Goal: Information Seeking & Learning: Learn about a topic

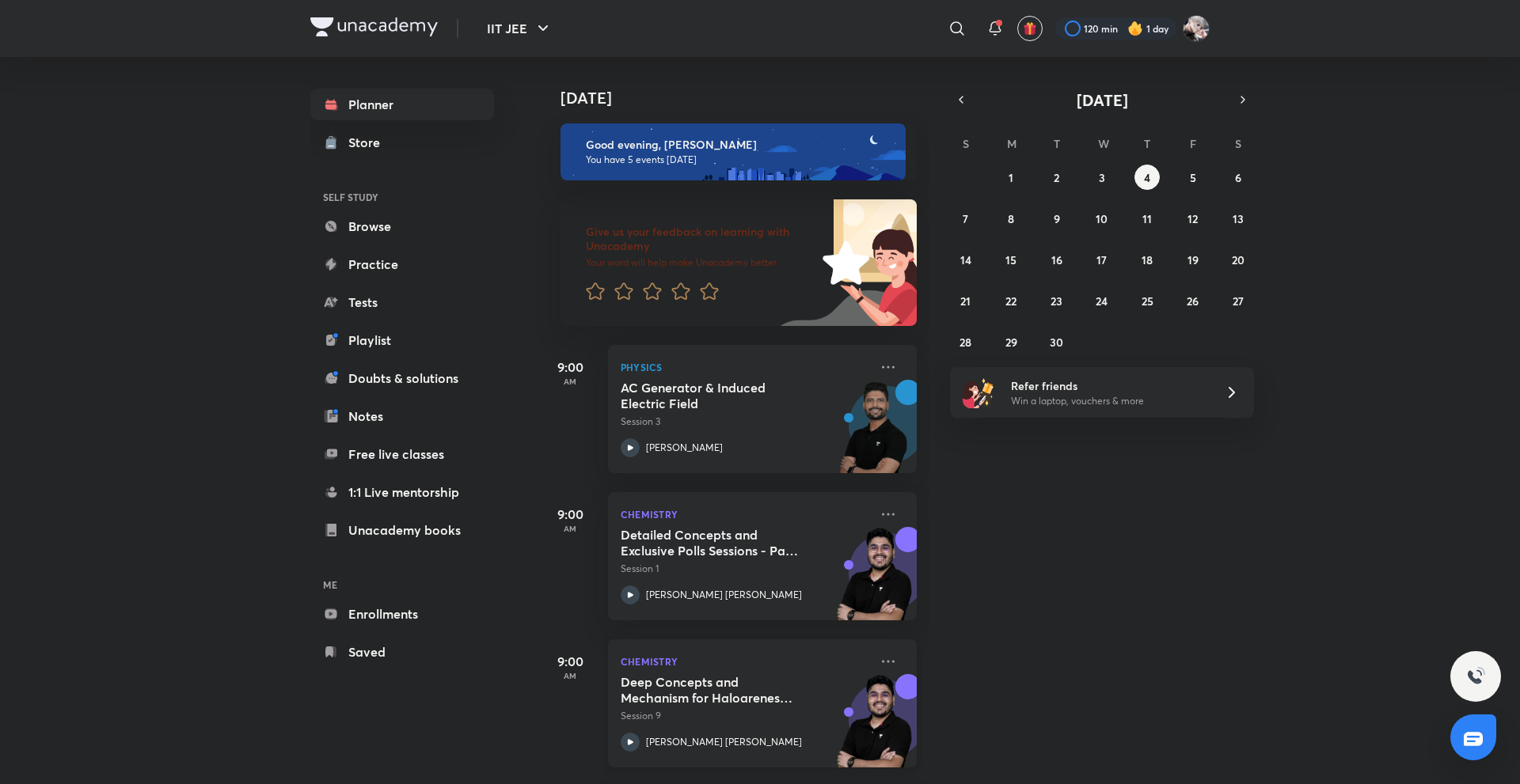
scroll to position [302, 0]
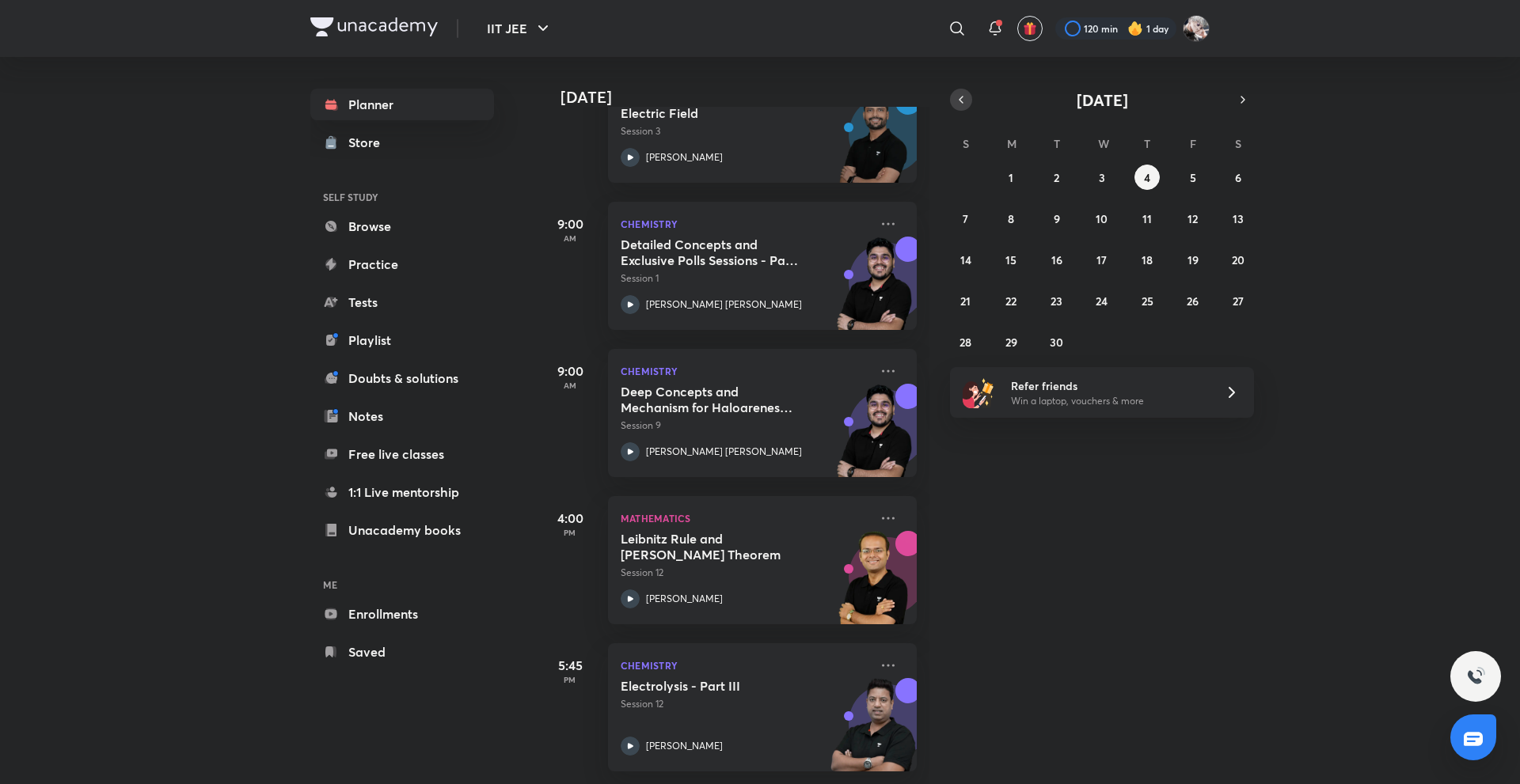
click at [965, 100] on icon "button" at bounding box center [960, 100] width 12 height 14
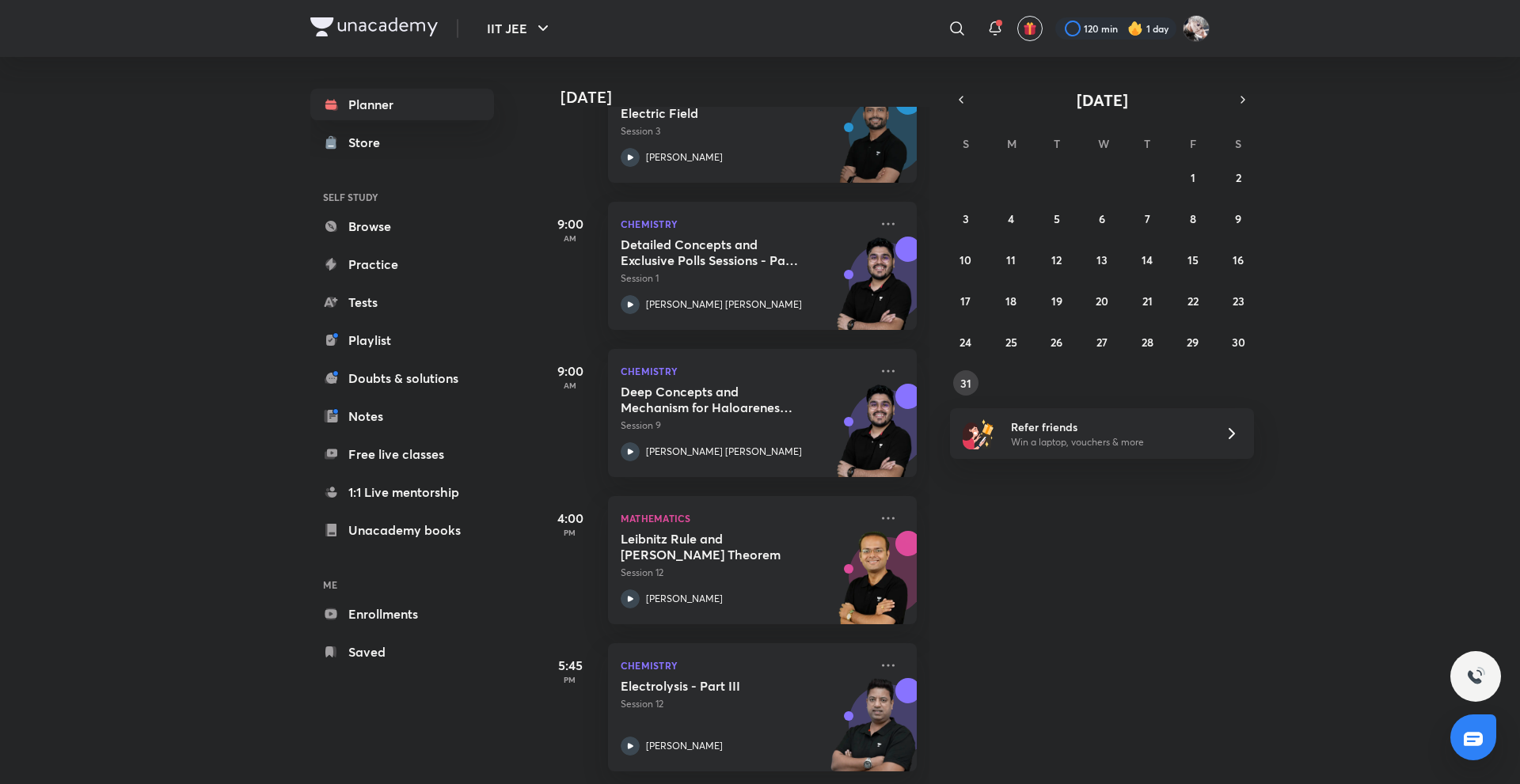
click at [966, 376] on abbr "31" at bounding box center [966, 383] width 11 height 15
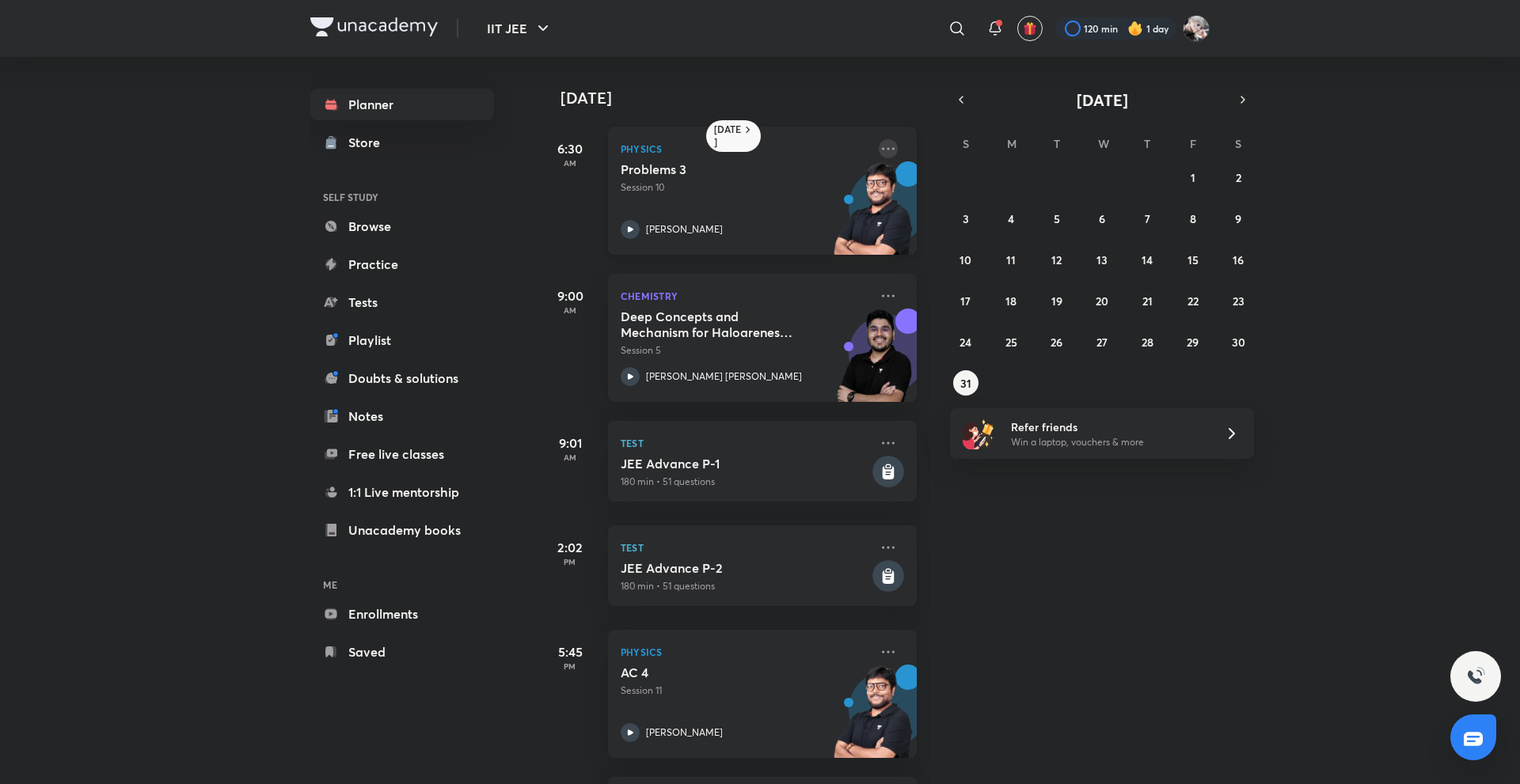
click at [882, 148] on icon at bounding box center [888, 148] width 12 height 3
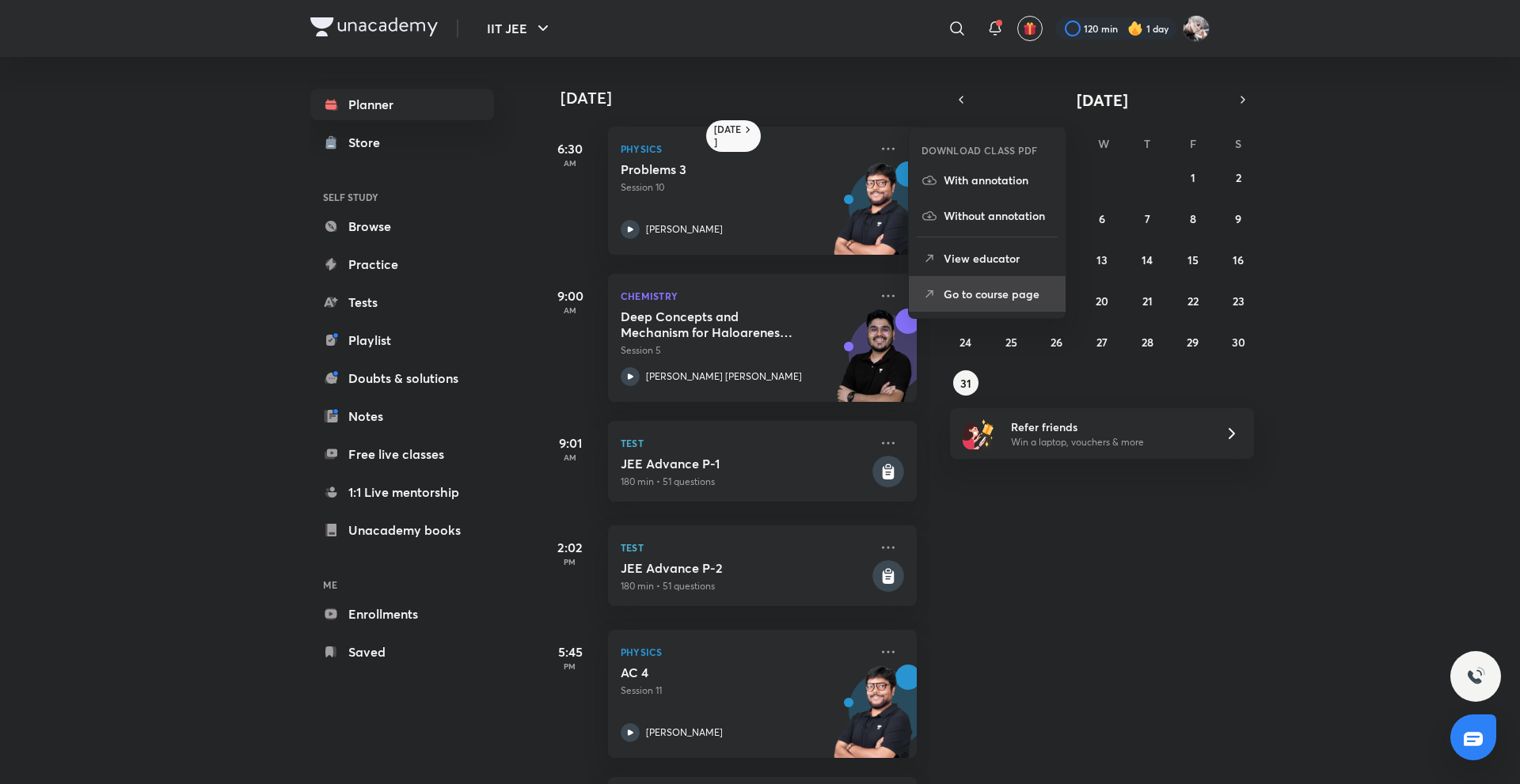
click at [943, 303] on li "Go to course page" at bounding box center [986, 294] width 157 height 36
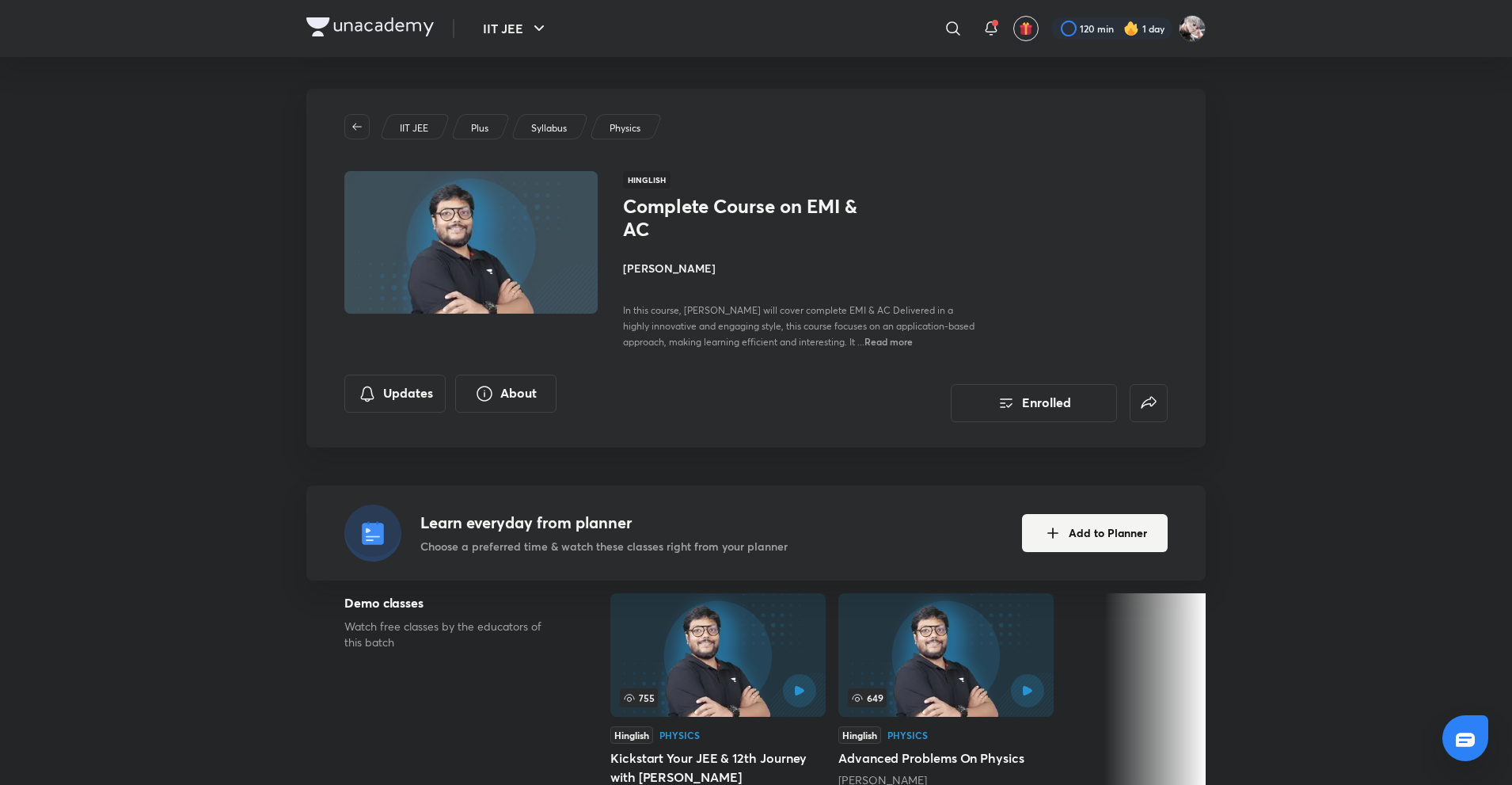
click at [639, 275] on h4 "[PERSON_NAME]" at bounding box center [800, 268] width 354 height 17
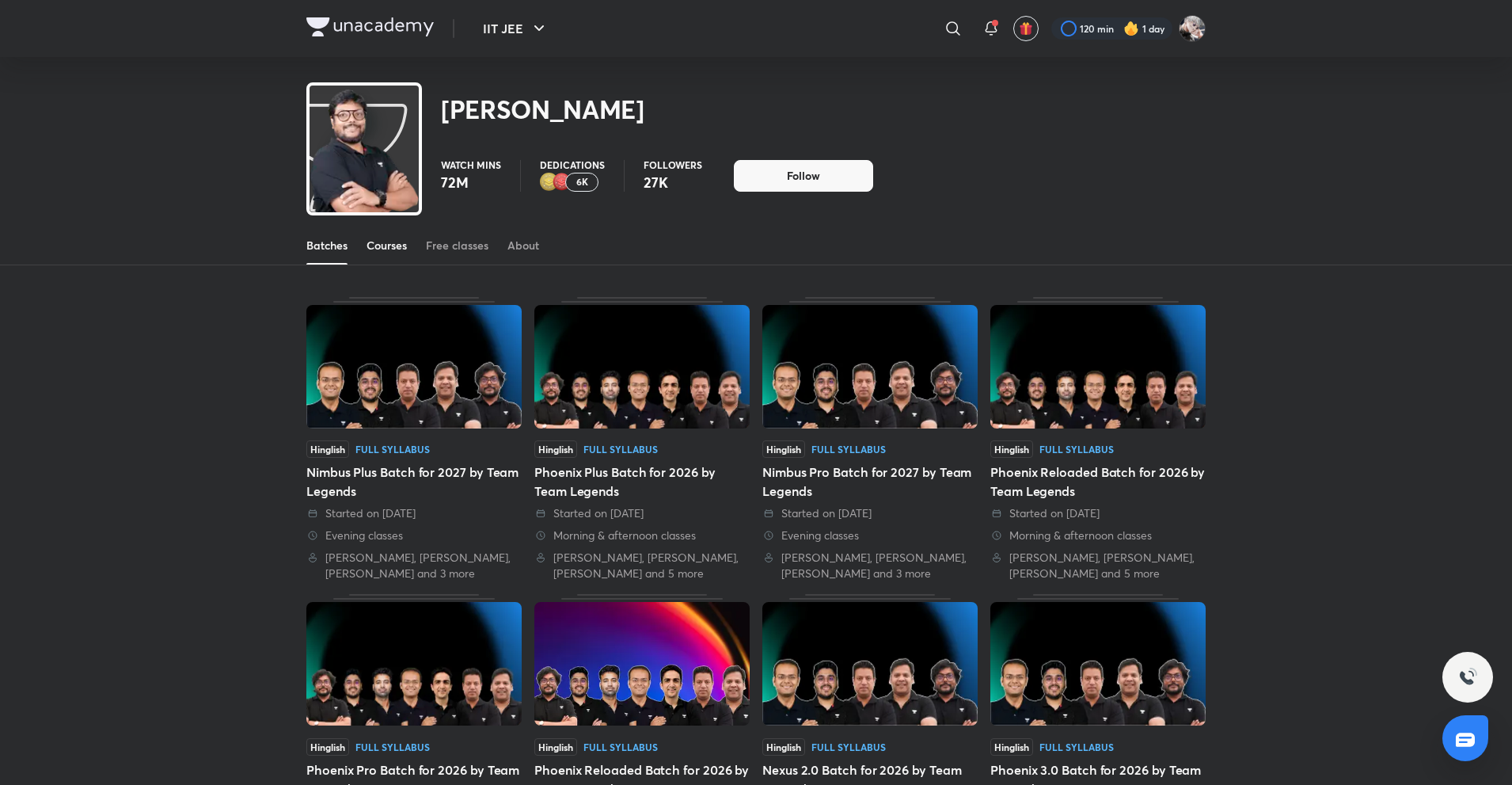
click at [379, 248] on div "Courses" at bounding box center [386, 245] width 40 height 16
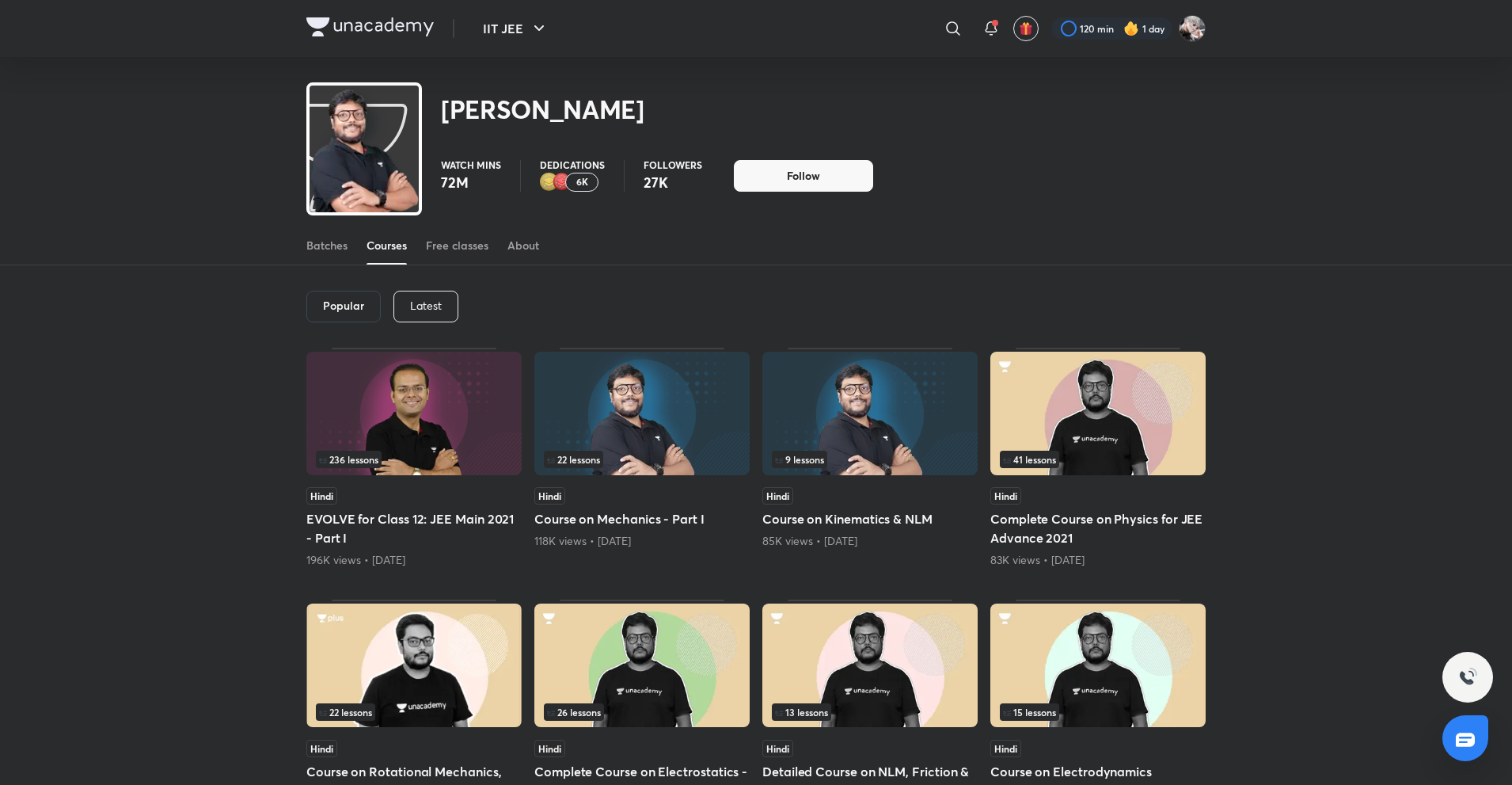
click at [397, 300] on div "Latest" at bounding box center [426, 306] width 65 height 32
click at [397, 304] on div "Latest" at bounding box center [425, 306] width 66 height 32
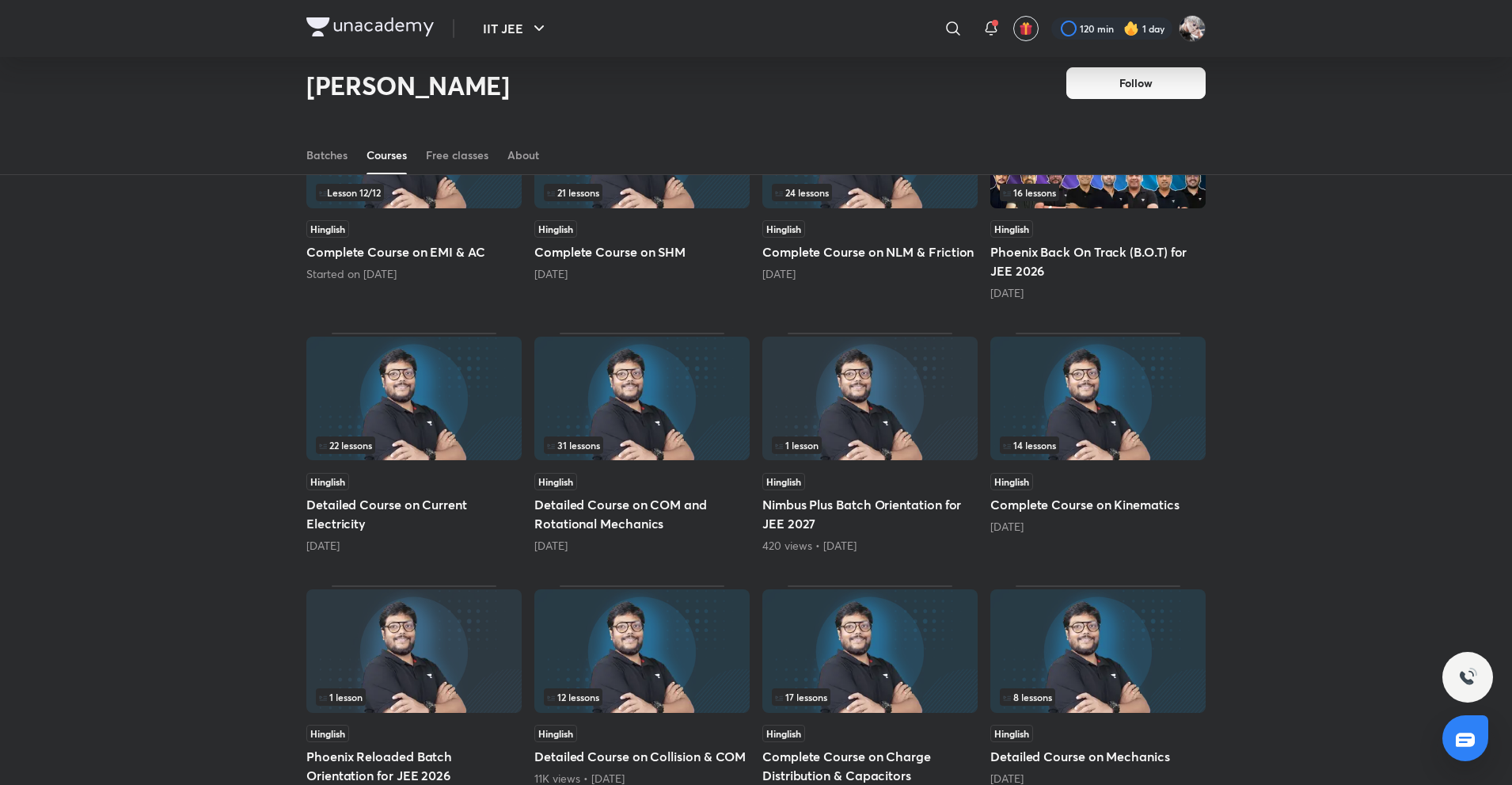
scroll to position [228, 0]
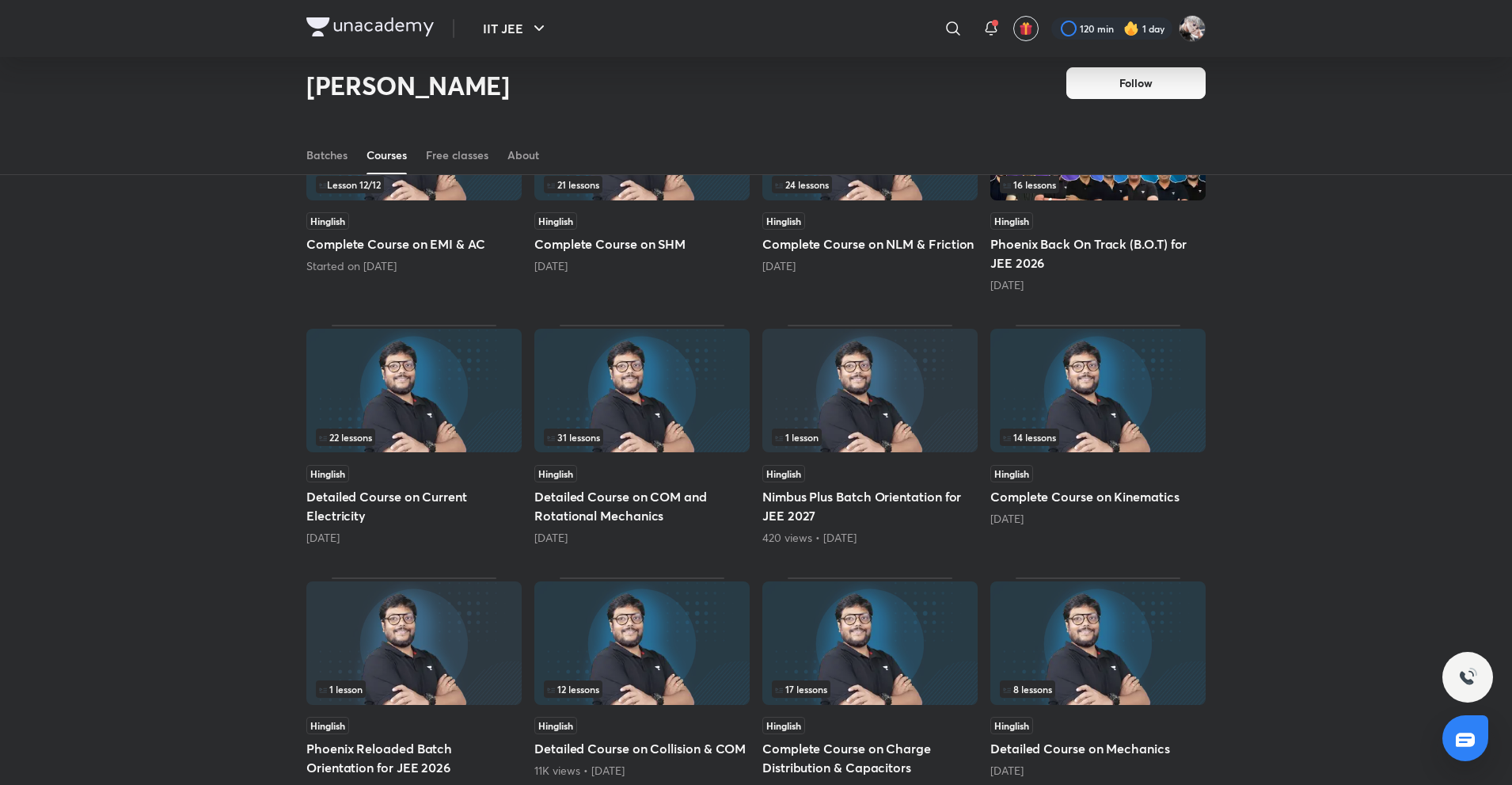
click at [403, 442] on div "22 lessons" at bounding box center [413, 437] width 196 height 18
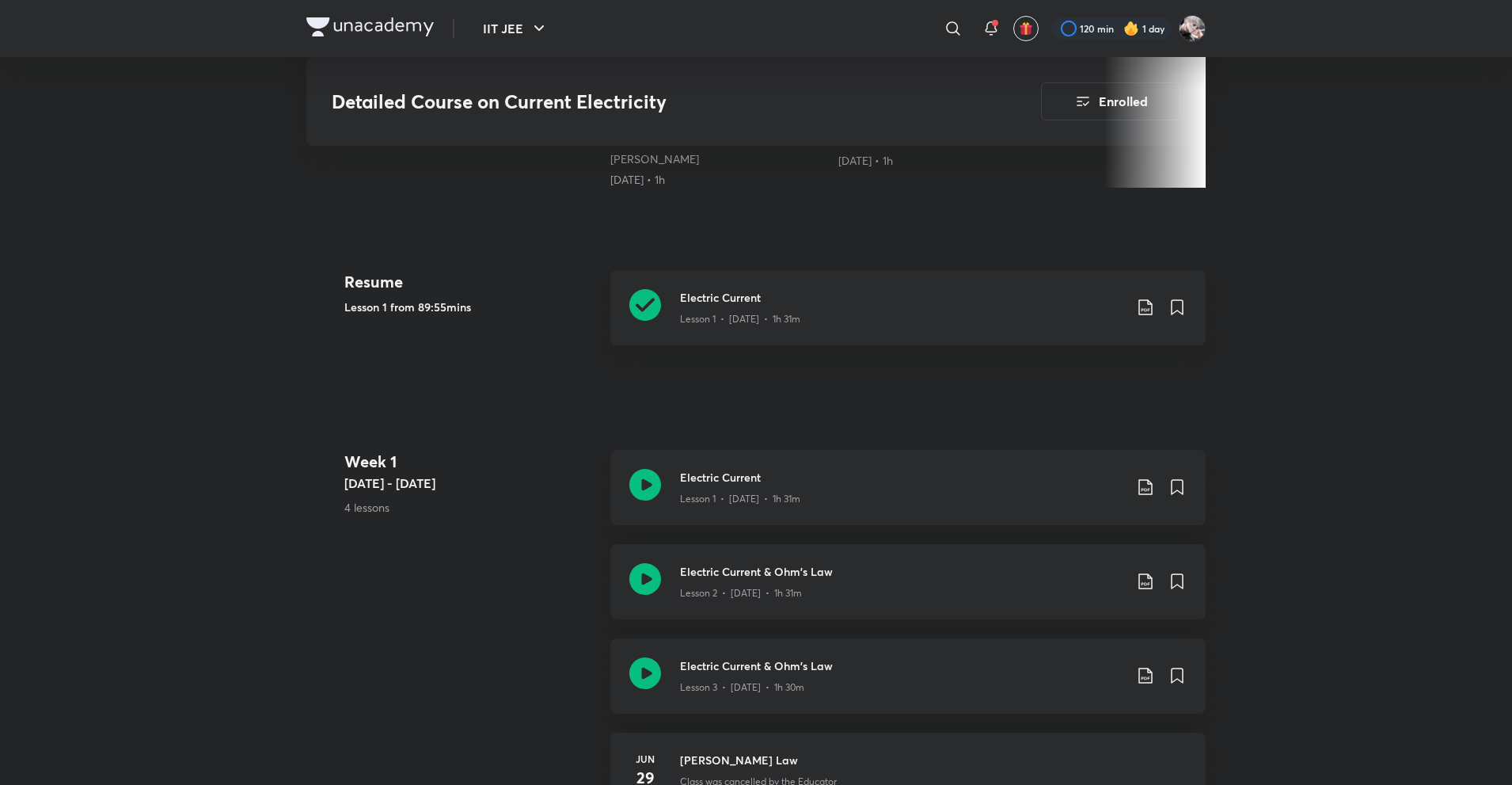
scroll to position [634, 0]
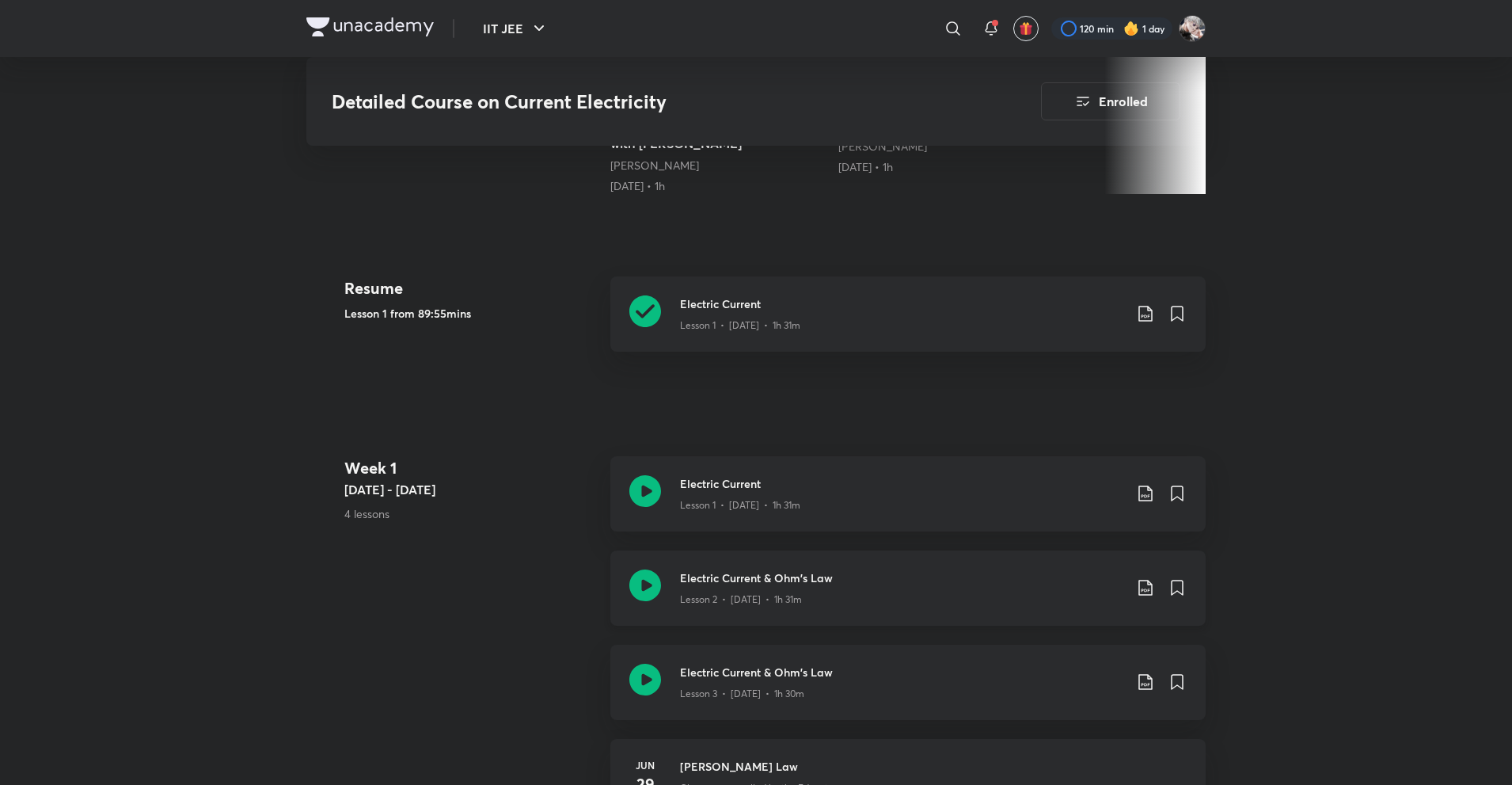
click at [743, 586] on div "Lesson 2 • [DATE] • 1h 31m" at bounding box center [902, 596] width 444 height 21
